Goal: Answer question/provide support

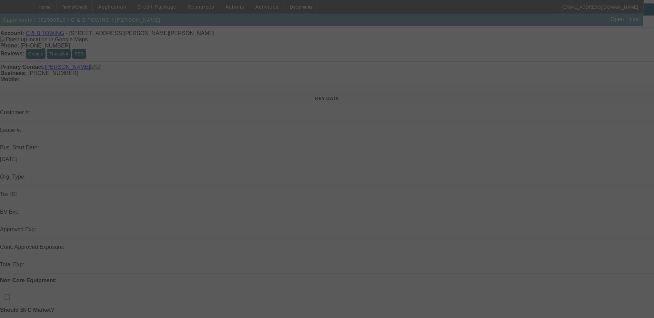
scroll to position [34, 0]
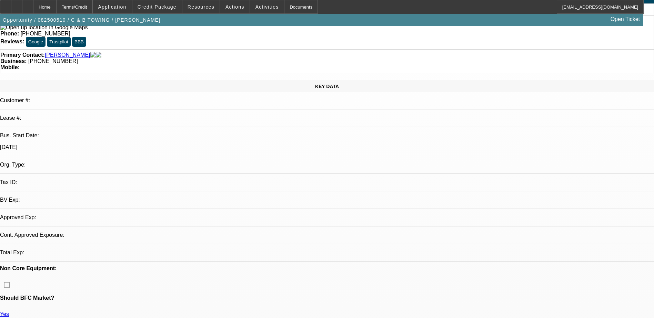
select select "0"
select select "2"
select select "0.1"
select select "4"
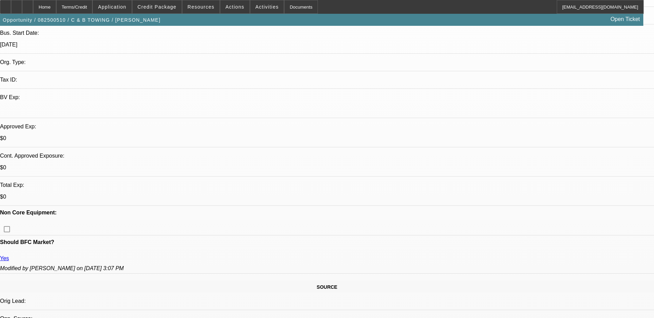
scroll to position [138, 0]
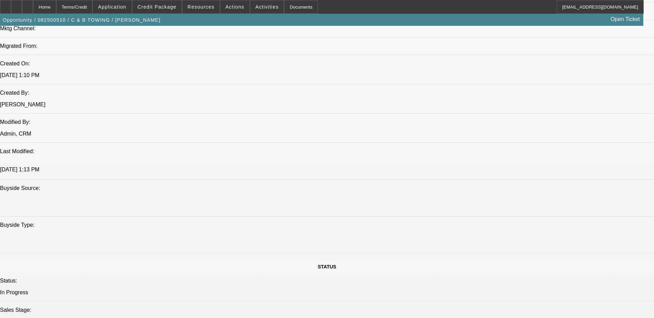
scroll to position [517, 0]
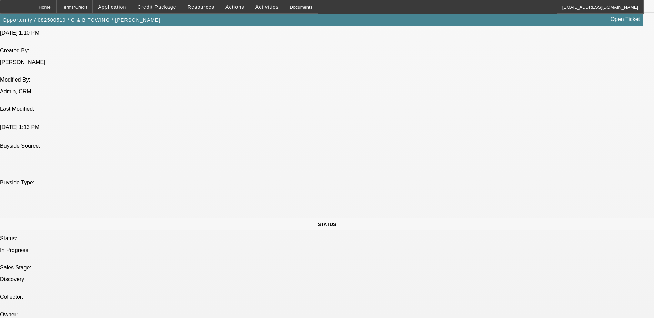
drag, startPoint x: 496, startPoint y: 143, endPoint x: 597, endPoint y: 145, distance: 101.7
drag, startPoint x: 505, startPoint y: 145, endPoint x: 580, endPoint y: 145, distance: 75.1
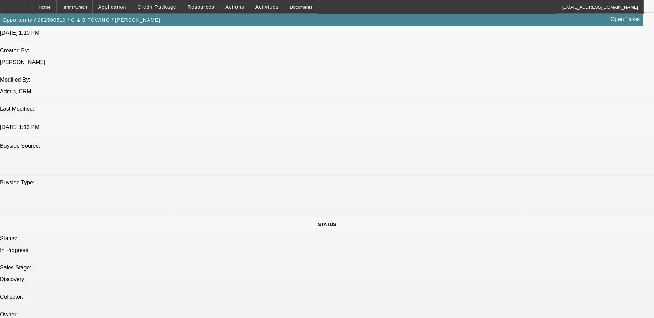
drag, startPoint x: 580, startPoint y: 145, endPoint x: 552, endPoint y: 158, distance: 31.4
drag, startPoint x: 517, startPoint y: 200, endPoint x: 632, endPoint y: 201, distance: 115.4
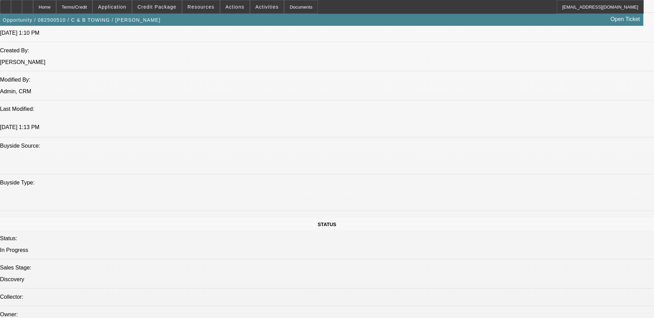
drag, startPoint x: 632, startPoint y: 201, endPoint x: 570, endPoint y: 203, distance: 62.0
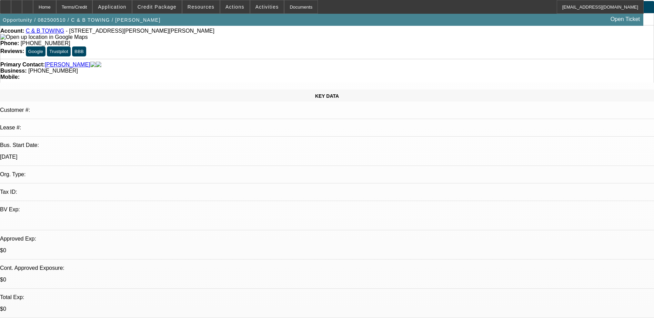
scroll to position [0, 0]
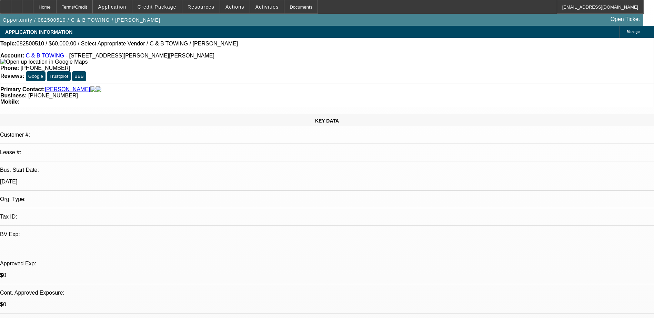
drag, startPoint x: 114, startPoint y: 44, endPoint x: 207, endPoint y: 41, distance: 93.1
click at [207, 41] on div "Topic: 082500510 / $60,000.00 / Select Appropriate Vendor / C & B TOWING / [PER…" at bounding box center [326, 44] width 653 height 6
drag, startPoint x: 207, startPoint y: 41, endPoint x: 194, endPoint y: 48, distance: 15.1
click at [194, 47] on div "Topic: 082500510 / $60,000.00 / Select Appropriate Vendor / C & B TOWING / [PER…" at bounding box center [326, 44] width 653 height 6
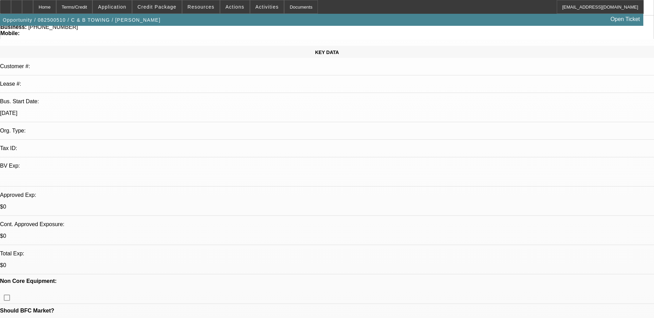
scroll to position [172, 0]
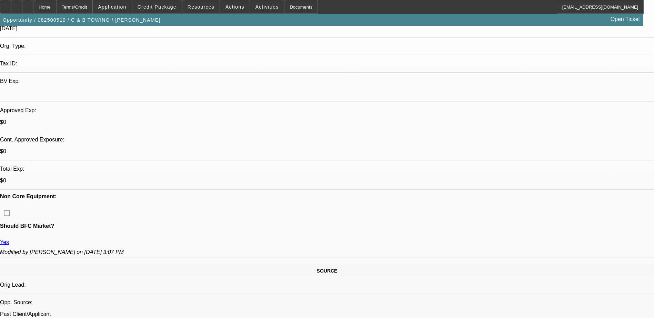
scroll to position [138, 0]
